Goal: Information Seeking & Learning: Learn about a topic

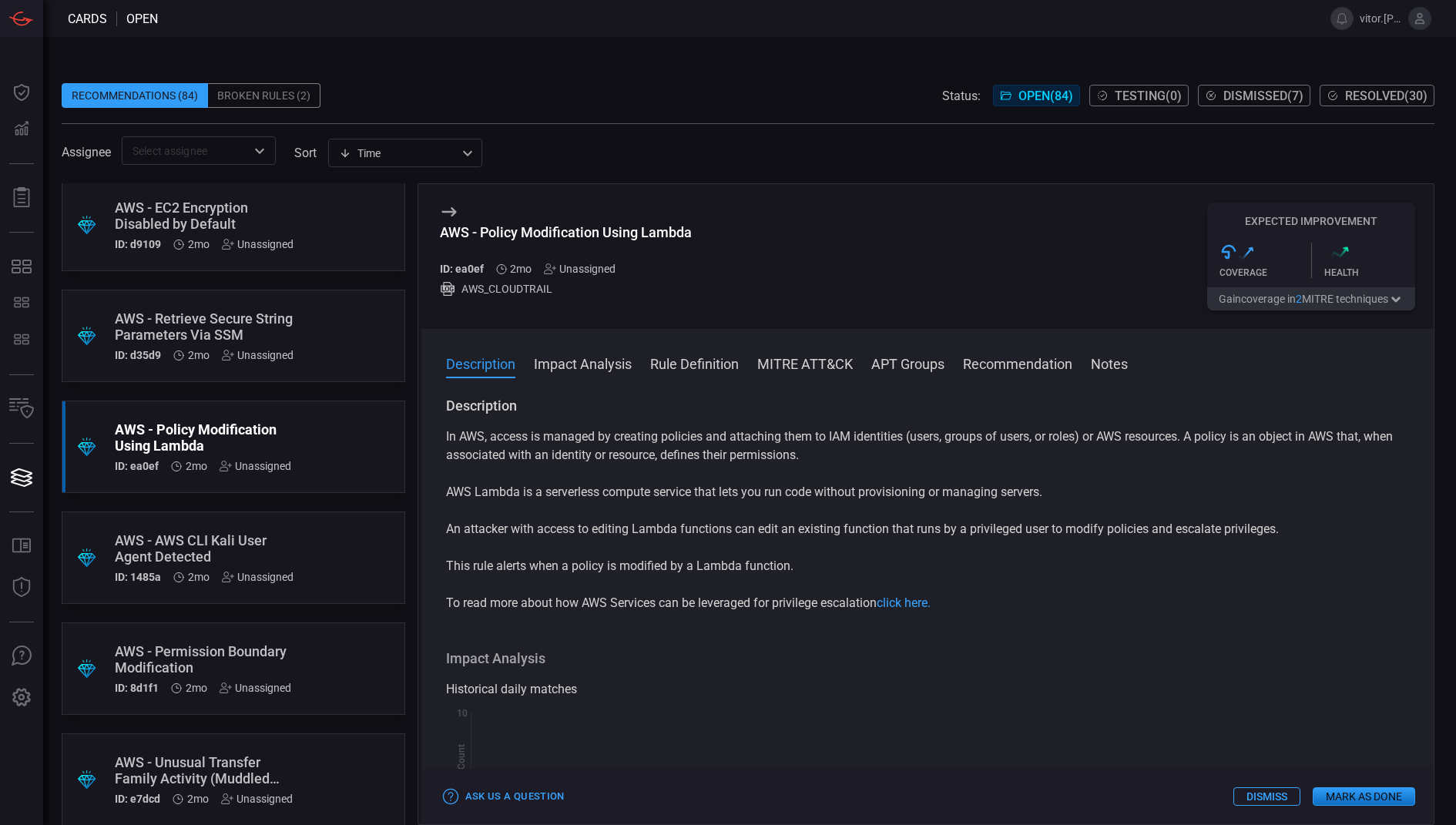
scroll to position [3702, 0]
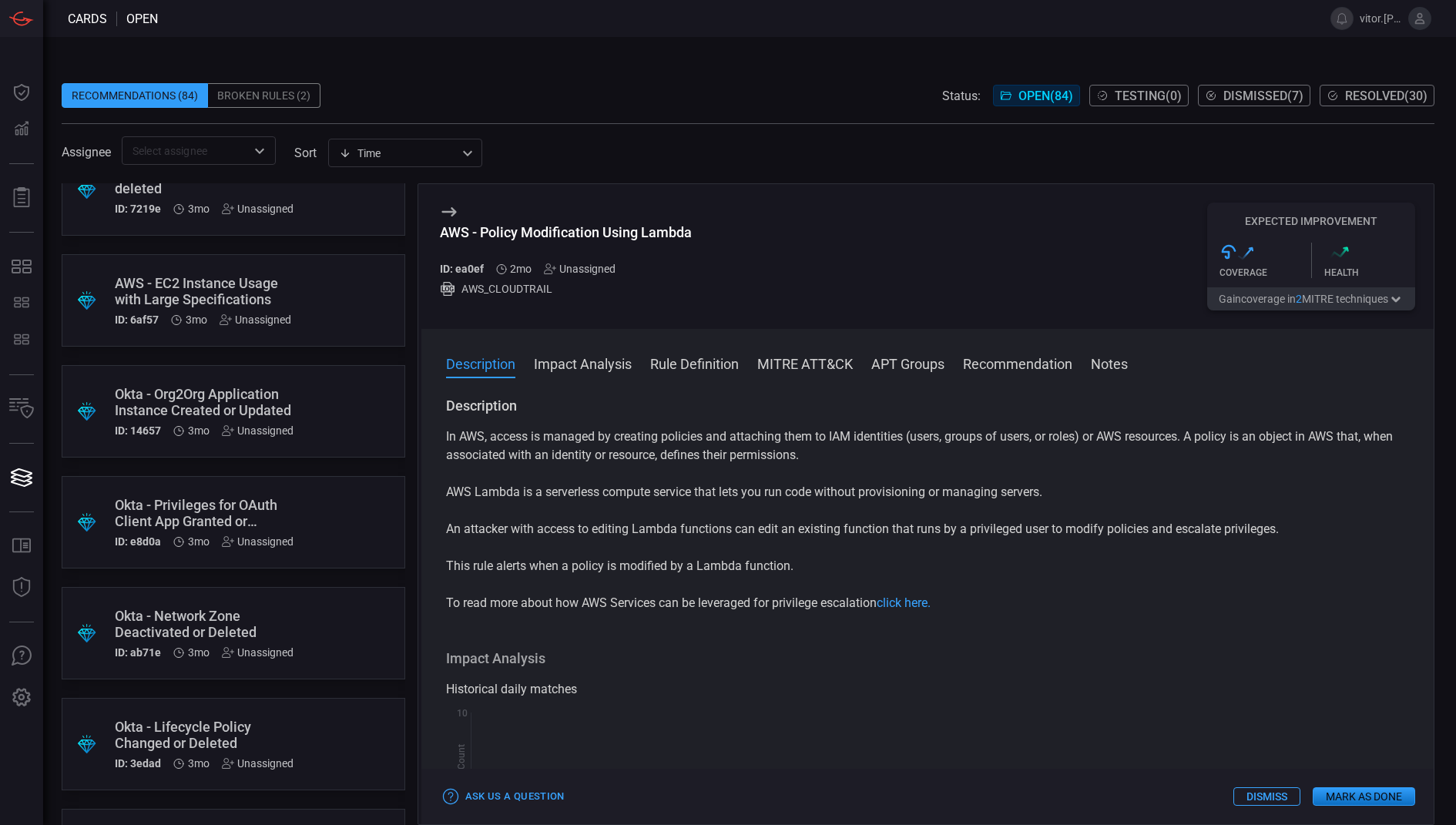
click at [302, 506] on div ".suggested_cards_icon{fill:url(#suggested_cards_icon);} Okta - Privileges for O…" at bounding box center [233, 522] width 344 height 92
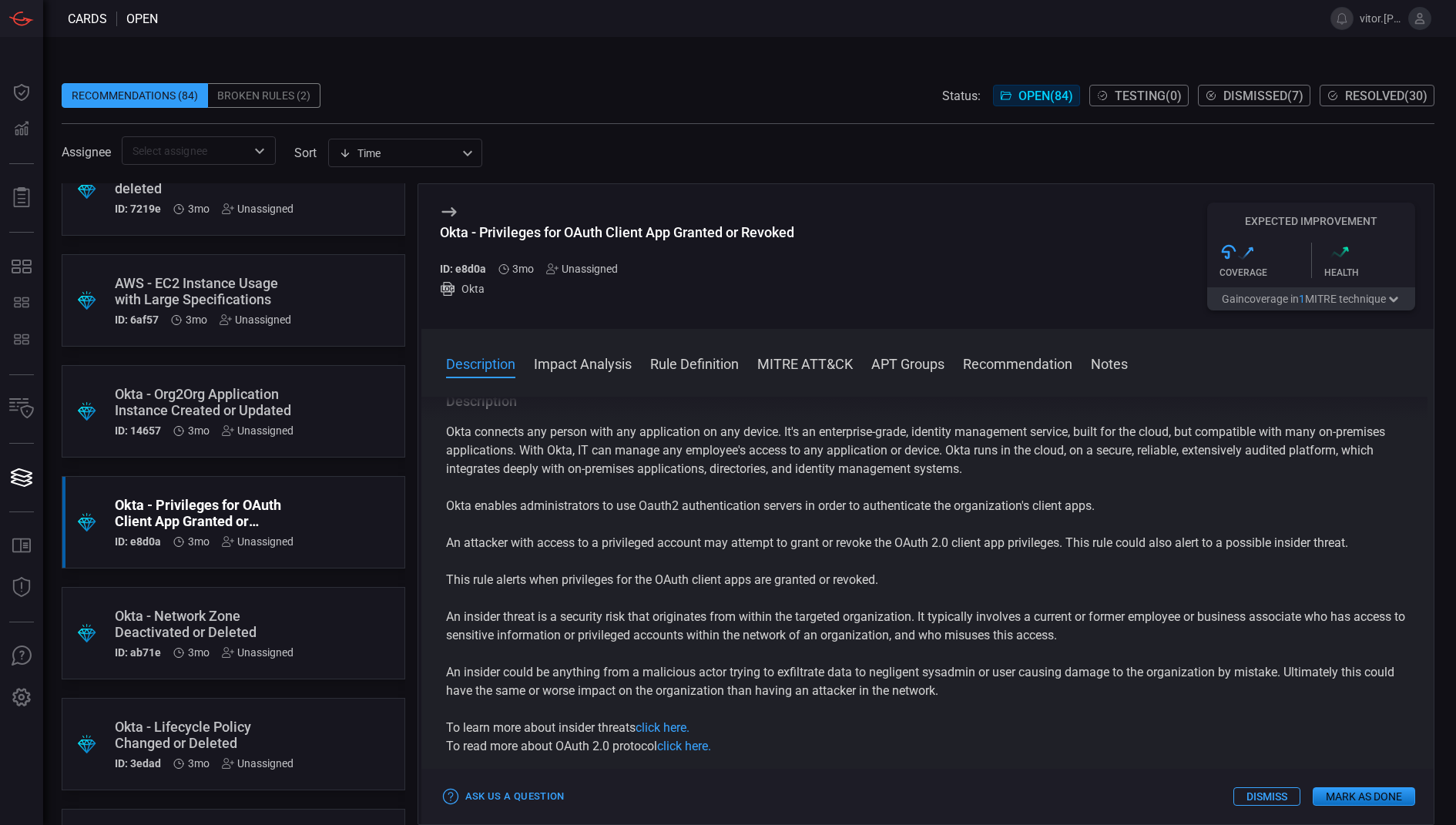
scroll to position [3, 0]
click at [804, 499] on p "Okta enables administrators to use Oauth2 authentication servers in order to au…" at bounding box center [927, 508] width 963 height 18
drag, startPoint x: 899, startPoint y: 588, endPoint x: 565, endPoint y: 595, distance: 334.1
click at [565, 595] on div "Okta connects any person with any application on any device. It's an enterprise…" at bounding box center [927, 592] width 963 height 333
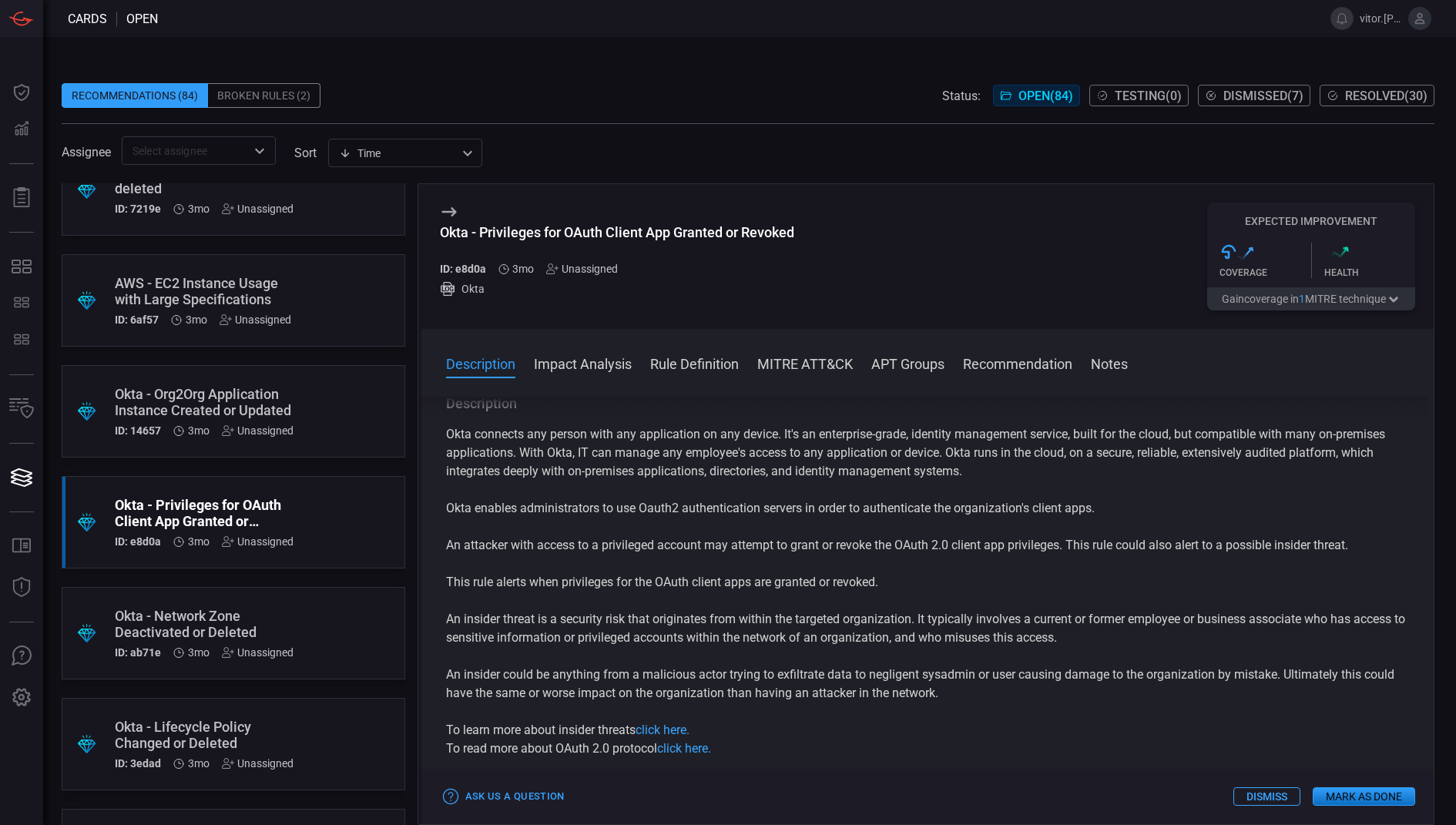
click at [600, 550] on p "An attacker with access to a privileged account may attempt to grant or revoke …" at bounding box center [927, 545] width 963 height 18
click at [686, 549] on p "An attacker with access to a privileged account may attempt to grant or revoke …" at bounding box center [927, 545] width 963 height 18
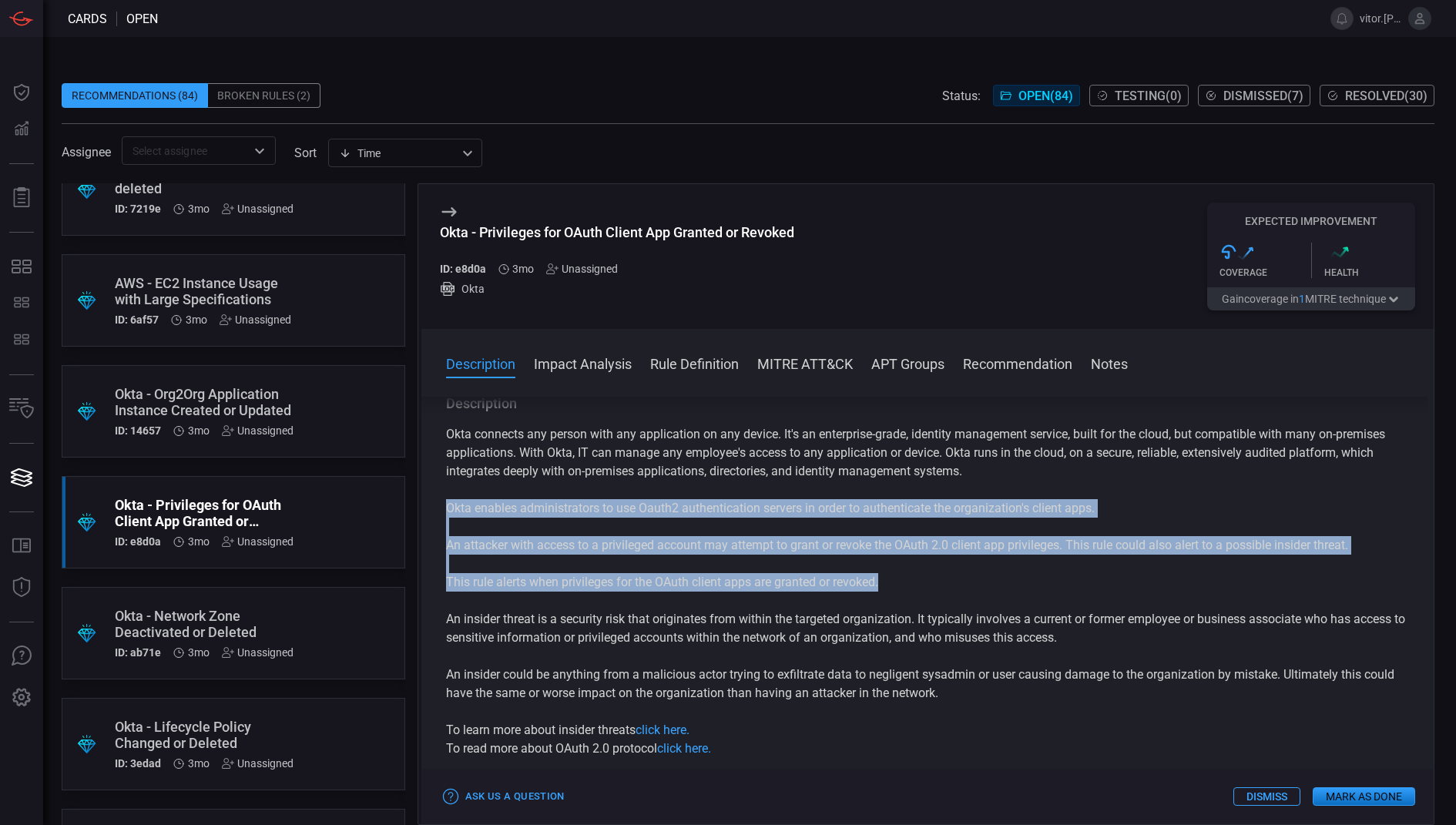
drag, startPoint x: 442, startPoint y: 509, endPoint x: 909, endPoint y: 586, distance: 473.3
click at [909, 588] on div "Description Okta connects any person with any application on any device. It's a…" at bounding box center [928, 608] width 1013 height 423
click at [1020, 586] on p "This rule alerts when privileges for the OAuth client apps are granted or revok…" at bounding box center [927, 582] width 963 height 18
